Goal: Task Accomplishment & Management: Complete application form

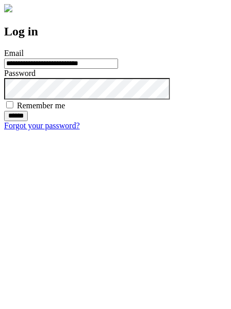
type input "**********"
click at [28, 121] on input "******" at bounding box center [16, 116] width 24 height 10
